Goal: Navigation & Orientation: Understand site structure

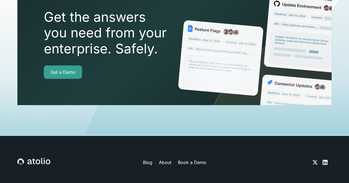
scroll to position [1935, 0]
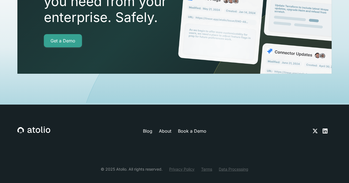
click at [122, 167] on div "© 2025 Atolio. All rights reserved." at bounding box center [132, 170] width 62 height 6
copy div "Atolio"
drag, startPoint x: 171, startPoint y: 159, endPoint x: 176, endPoint y: 159, distance: 5.0
click at [171, 167] on link "Privacy Policy" at bounding box center [181, 170] width 25 height 6
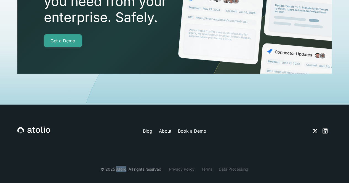
click at [201, 167] on link "Terms" at bounding box center [206, 170] width 11 height 6
click at [242, 113] on div "Blog About Book a Demo © 2025 Atolio. All rights reserved. Privacy Policy Terms…" at bounding box center [174, 150] width 314 height 90
click at [313, 129] on icon at bounding box center [315, 131] width 5 height 4
click at [320, 128] on div at bounding box center [318, 131] width 26 height 7
click at [324, 128] on icon at bounding box center [325, 131] width 7 height 7
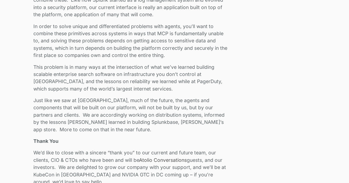
scroll to position [1104, 0]
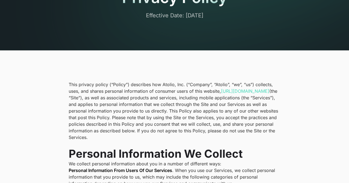
scroll to position [83, 0]
